Goal: Book appointment/travel/reservation

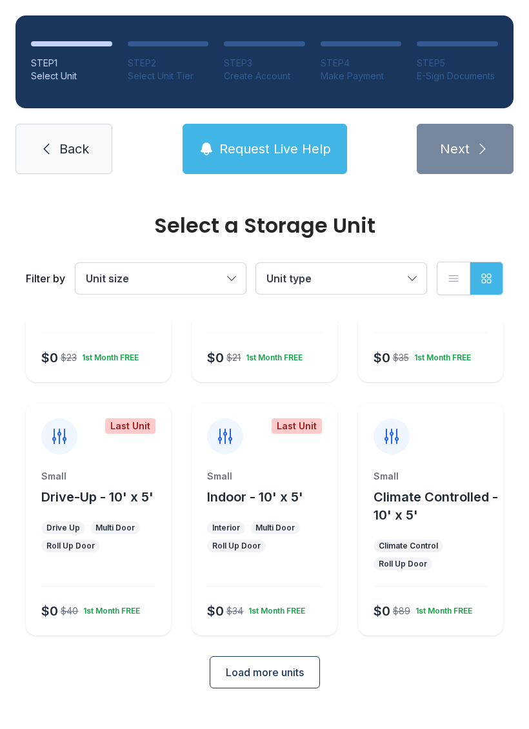
click at [63, 506] on button "Drive-Up - 10' x 5'" at bounding box center [97, 497] width 112 height 18
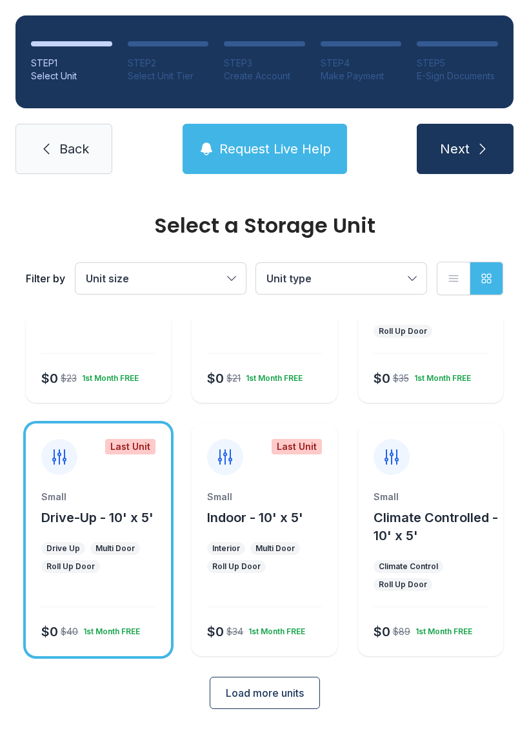
click at [493, 146] on button "Next" at bounding box center [465, 149] width 97 height 50
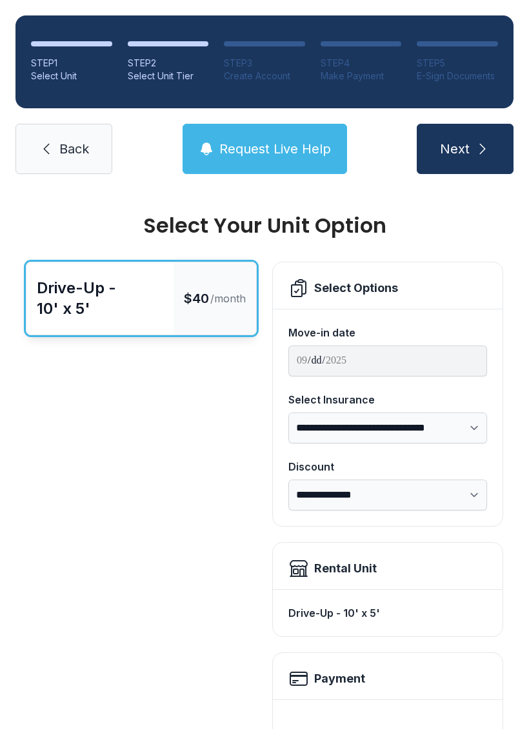
click at [489, 150] on icon "submit" at bounding box center [482, 148] width 15 height 15
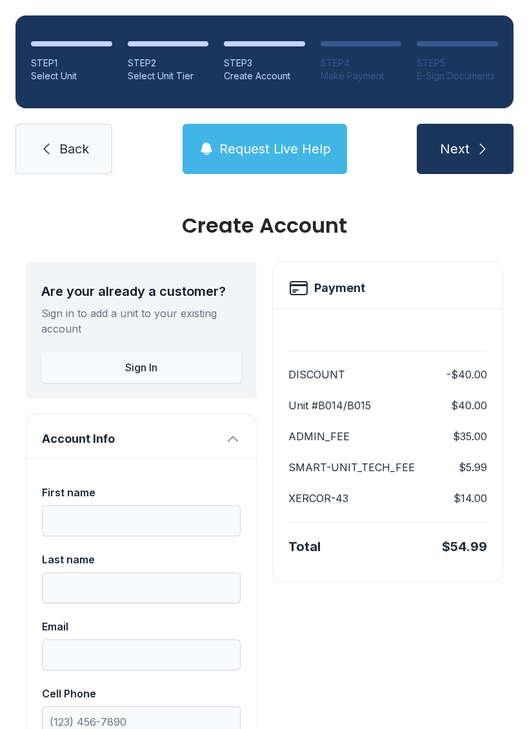
click at [39, 146] on icon at bounding box center [46, 148] width 15 height 15
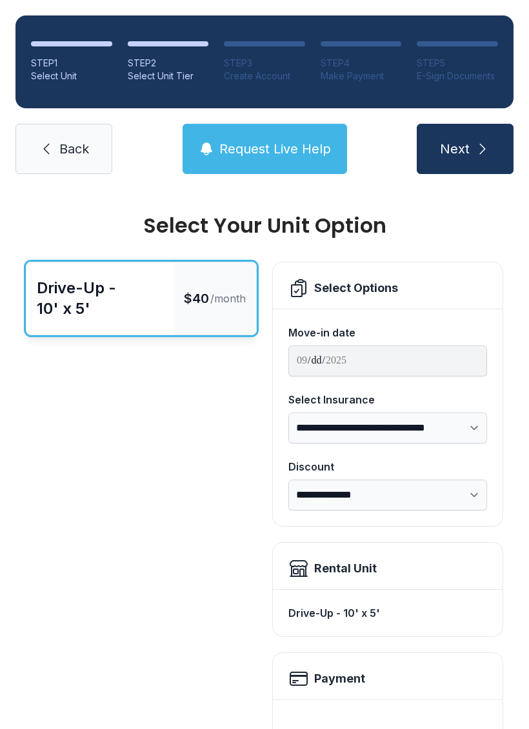
click at [57, 152] on link "Back" at bounding box center [63, 149] width 97 height 50
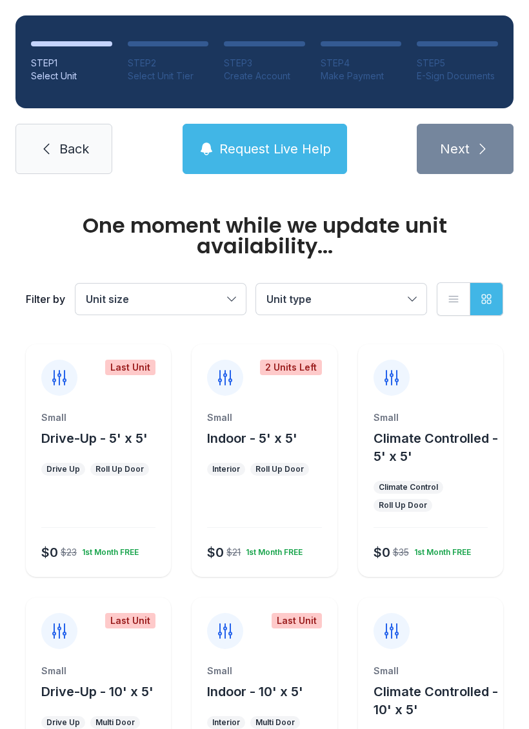
click at [59, 148] on span "Back" at bounding box center [74, 149] width 30 height 18
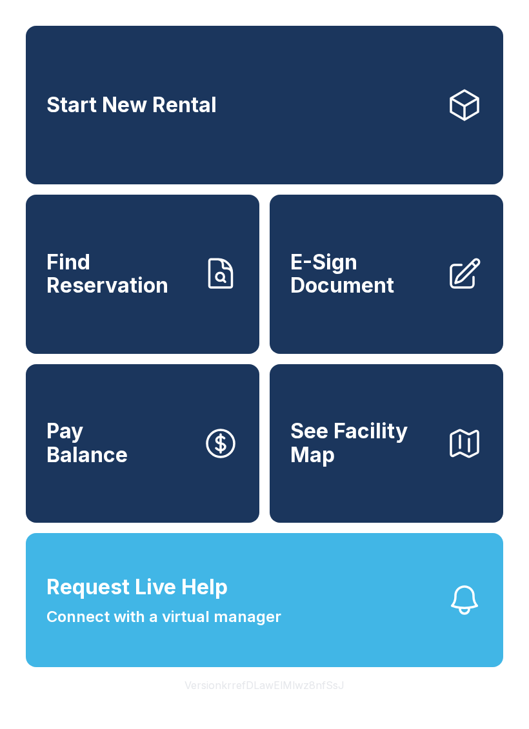
click at [353, 119] on link "Start New Rental" at bounding box center [264, 105] width 477 height 159
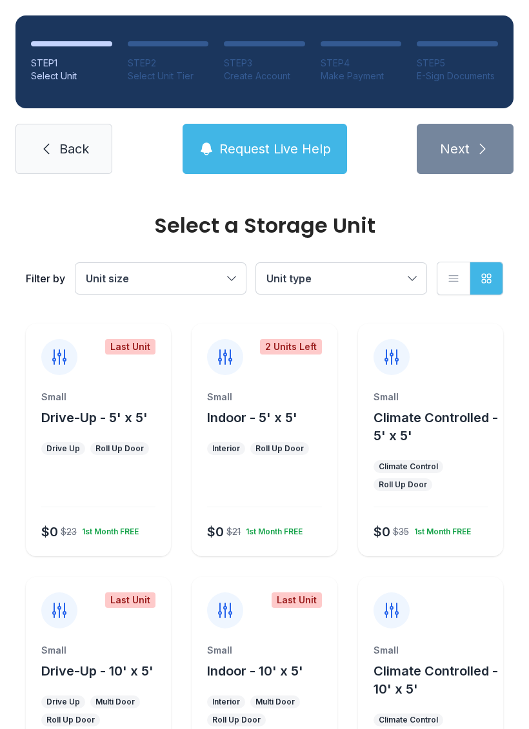
click at [413, 434] on span "Climate Controlled - 5' x 5'" at bounding box center [435, 427] width 124 height 34
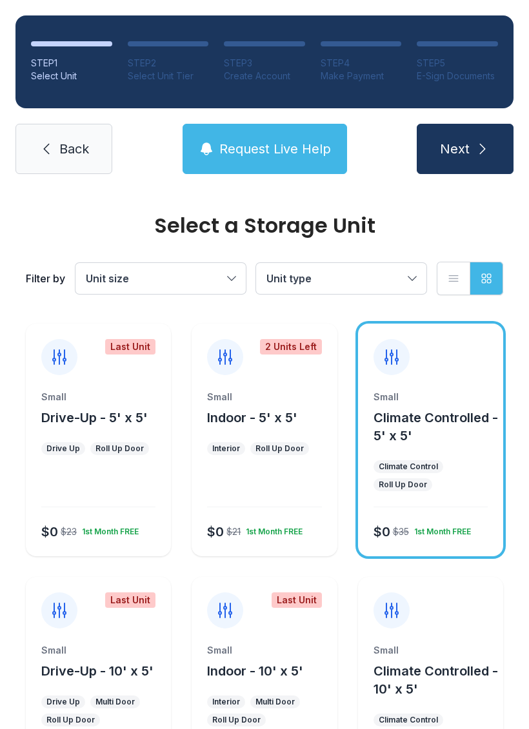
click at [480, 150] on icon "submit" at bounding box center [482, 148] width 15 height 15
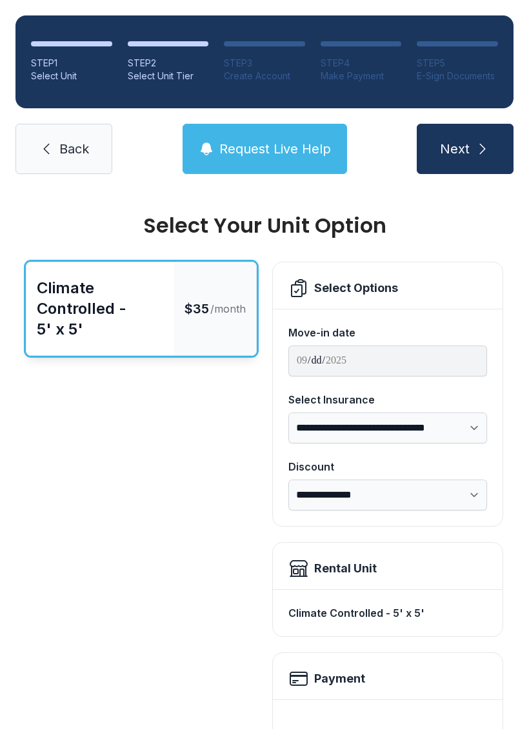
click at [480, 155] on icon "submit" at bounding box center [482, 148] width 15 height 15
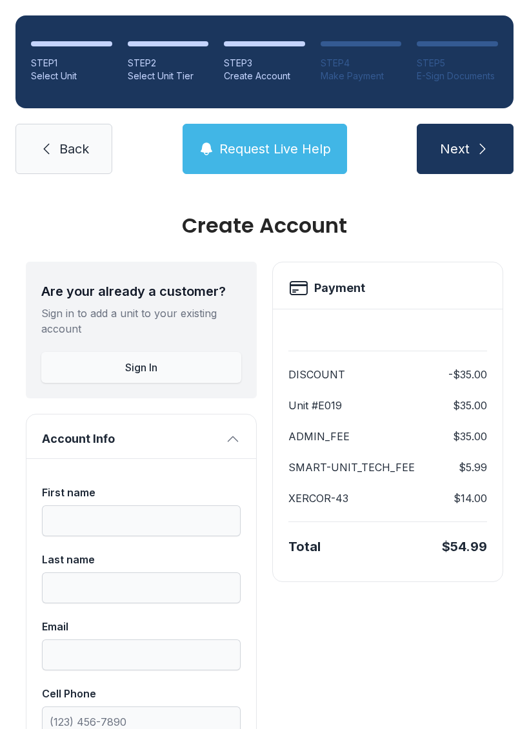
click at [50, 144] on icon at bounding box center [46, 148] width 15 height 15
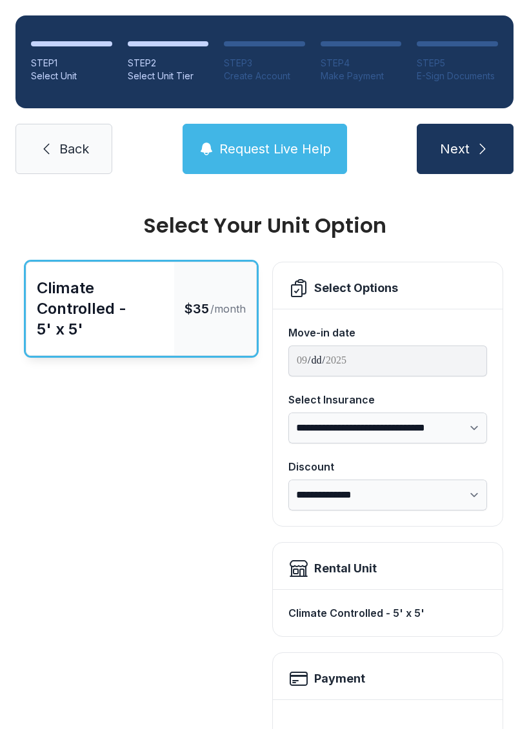
click at [45, 149] on icon at bounding box center [46, 148] width 15 height 15
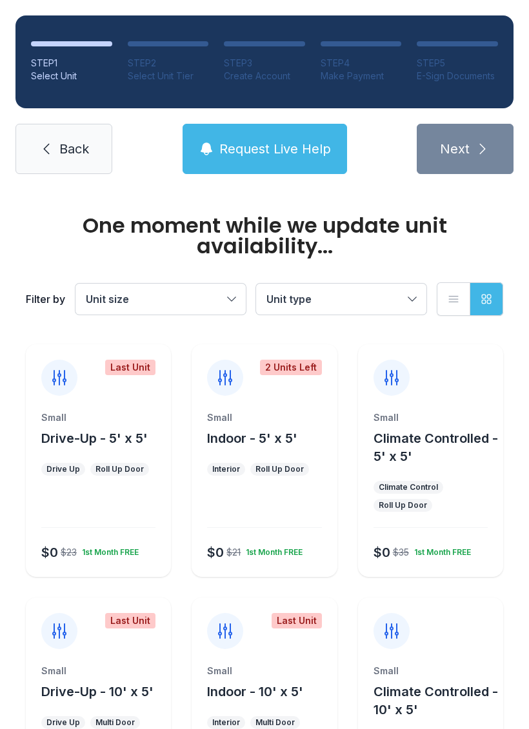
click at [41, 139] on link "Back" at bounding box center [63, 149] width 97 height 50
